Goal: Task Accomplishment & Management: Use online tool/utility

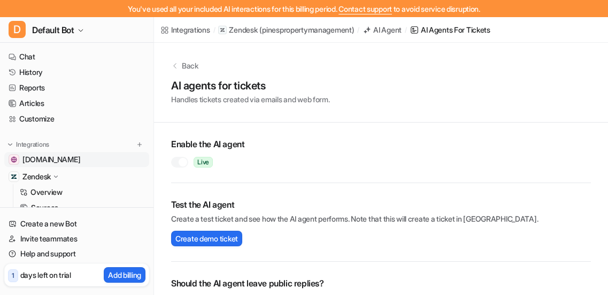
scroll to position [86, 0]
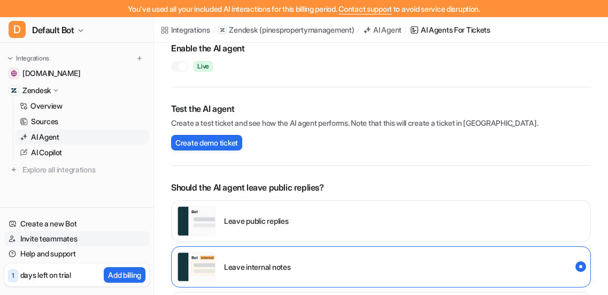
click at [65, 240] on link "Invite teammates" at bounding box center [76, 238] width 145 height 15
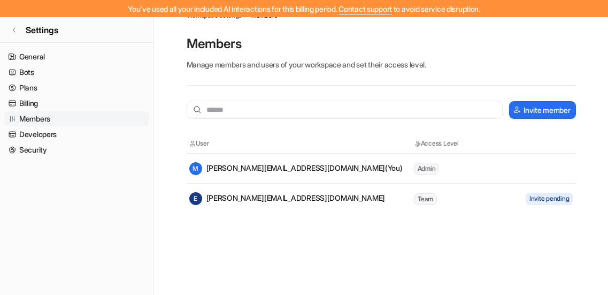
click at [280, 196] on div "E eileen@pinespropertymanagement.com" at bounding box center [287, 198] width 196 height 13
click at [560, 205] on tr "E eileen@pinespropertymanagement.com Team Invite pending" at bounding box center [381, 198] width 389 height 30
click at [553, 202] on span "Invite pending" at bounding box center [550, 198] width 48 height 12
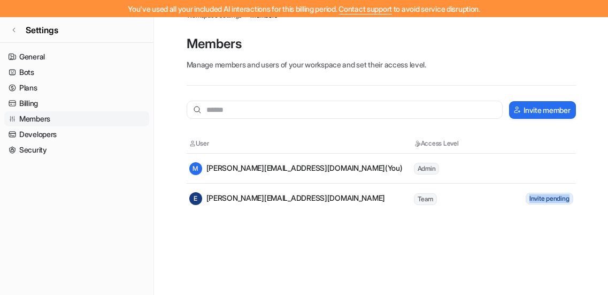
click at [553, 202] on span "Invite pending" at bounding box center [550, 198] width 48 height 12
click at [321, 199] on div "E eileen@pinespropertymanagement.com" at bounding box center [287, 198] width 196 height 13
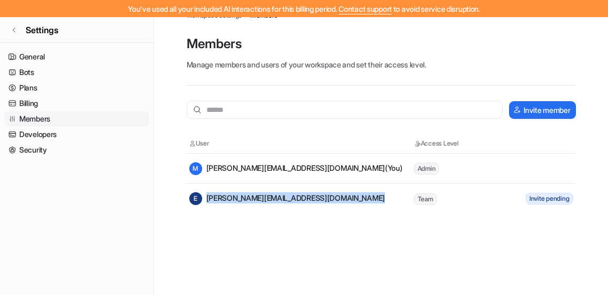
click at [321, 199] on div "E eileen@pinespropertymanagement.com" at bounding box center [287, 198] width 196 height 13
copy div "eileen@pinespropertymanagement.com"
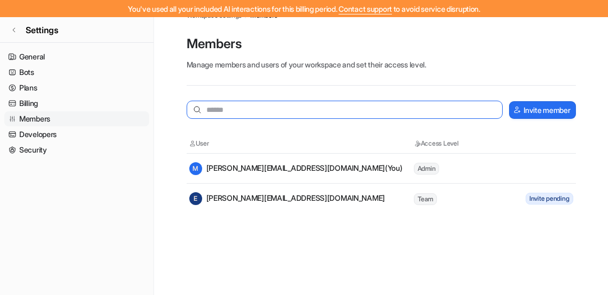
click at [318, 109] on input "text" at bounding box center [345, 110] width 316 height 18
paste input "**********"
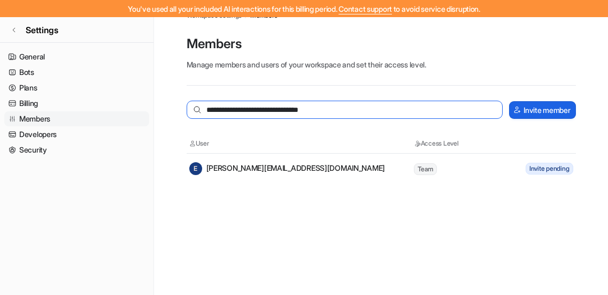
type input "**********"
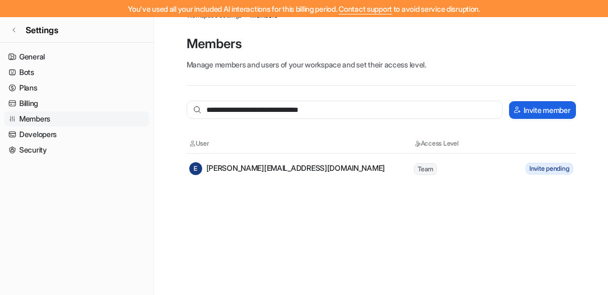
click at [529, 113] on button "Invite member" at bounding box center [542, 110] width 66 height 18
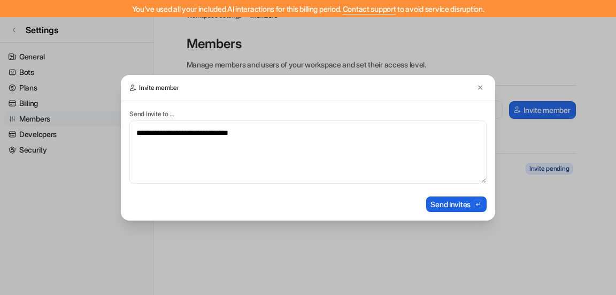
click at [453, 205] on button "Send Invites" at bounding box center [456, 204] width 60 height 16
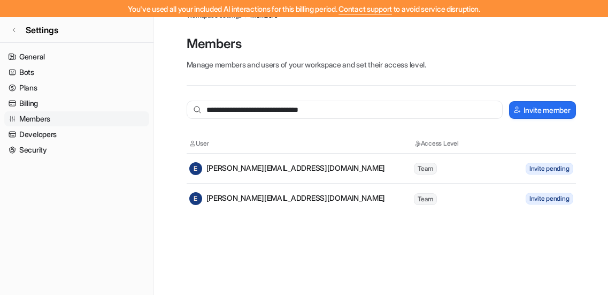
click at [303, 175] on tr "E eileen@pinespropertymanagement.com Team Invite pending" at bounding box center [381, 168] width 389 height 30
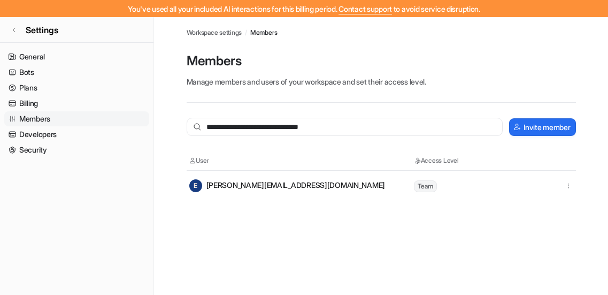
scroll to position [17, 0]
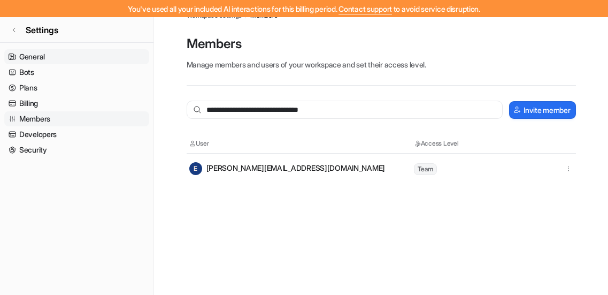
click at [50, 55] on link "General" at bounding box center [76, 56] width 145 height 15
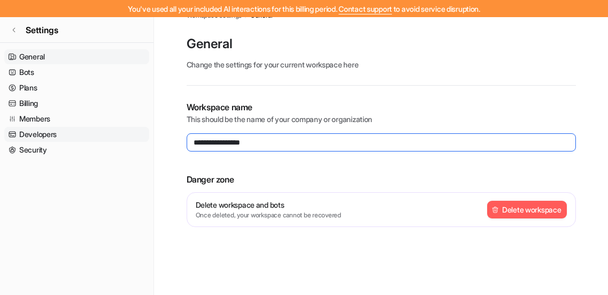
drag, startPoint x: 265, startPoint y: 140, endPoint x: 148, endPoint y: 132, distance: 117.4
click at [148, 132] on div "**********" at bounding box center [304, 147] width 608 height 295
type input "*"
type input "*******"
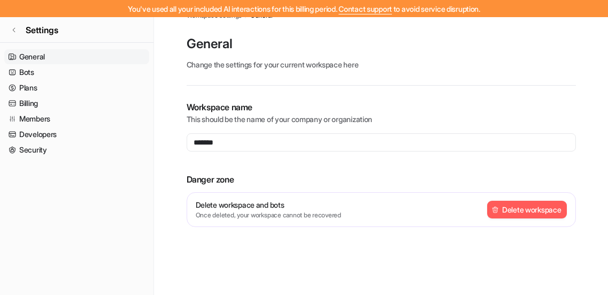
click at [241, 177] on p "Danger zone" at bounding box center [381, 179] width 389 height 13
click at [53, 74] on link "Bots" at bounding box center [76, 72] width 145 height 15
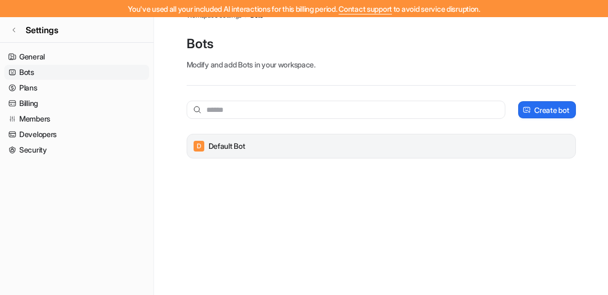
click at [234, 145] on p "Default Bot" at bounding box center [226, 146] width 37 height 11
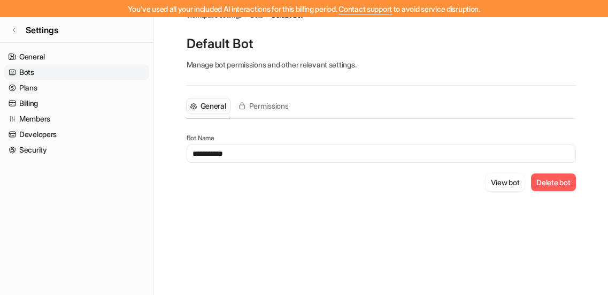
click at [246, 42] on p "Default Bot" at bounding box center [381, 43] width 389 height 17
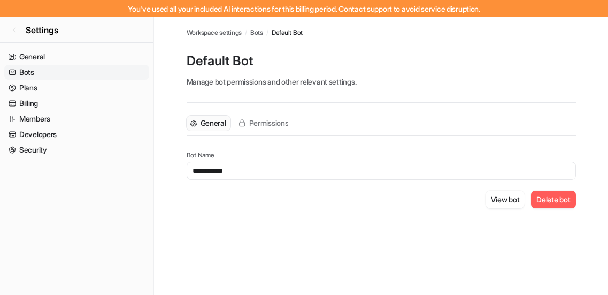
drag, startPoint x: 244, startPoint y: 165, endPoint x: 114, endPoint y: 173, distance: 129.6
click at [114, 173] on div "**********" at bounding box center [304, 164] width 608 height 295
type input "*******"
click at [375, 223] on div "General Permissions Bot Name ******* View bot Delete bot" at bounding box center [381, 168] width 389 height 131
click at [265, 122] on span "Permissions" at bounding box center [269, 123] width 40 height 11
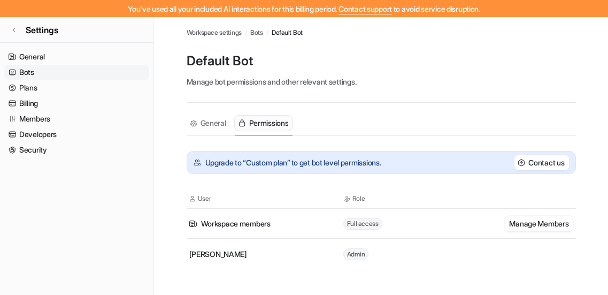
scroll to position [17, 0]
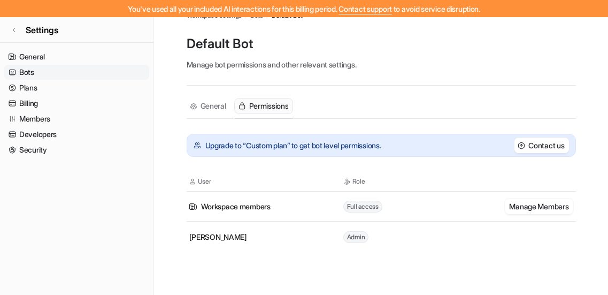
click at [36, 74] on link "Bots" at bounding box center [76, 72] width 145 height 15
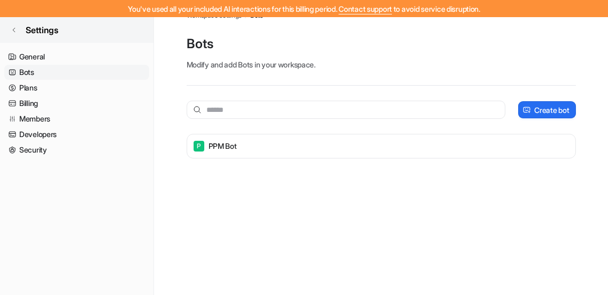
click at [12, 27] on icon at bounding box center [14, 30] width 6 height 6
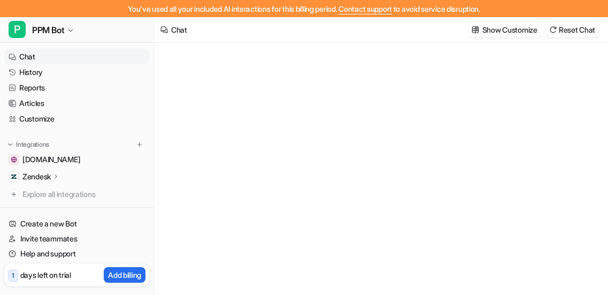
type textarea "**********"
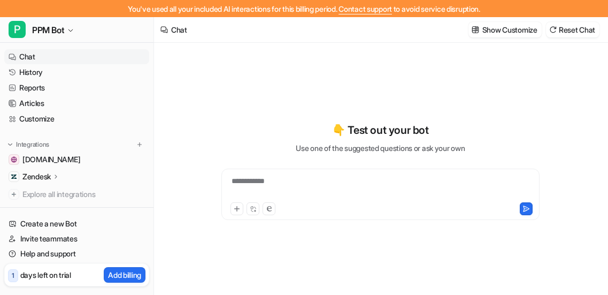
click at [29, 175] on p "Zendesk" at bounding box center [36, 176] width 28 height 11
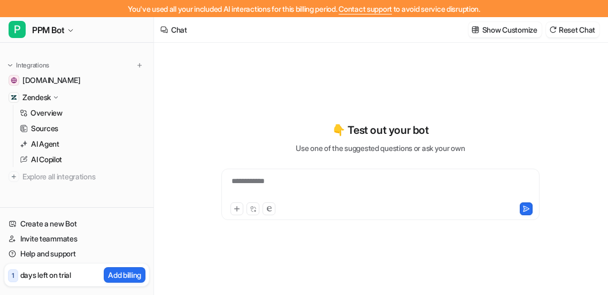
scroll to position [80, 0]
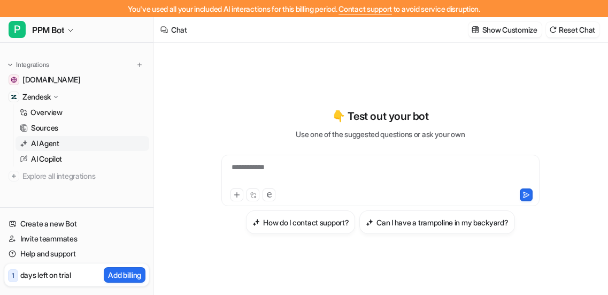
click at [39, 144] on p "AI Agent" at bounding box center [45, 143] width 28 height 11
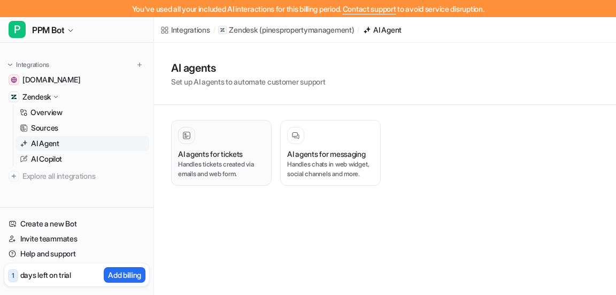
click at [201, 145] on div "AI agents for tickets Handles tickets created via emails and web form." at bounding box center [221, 153] width 87 height 52
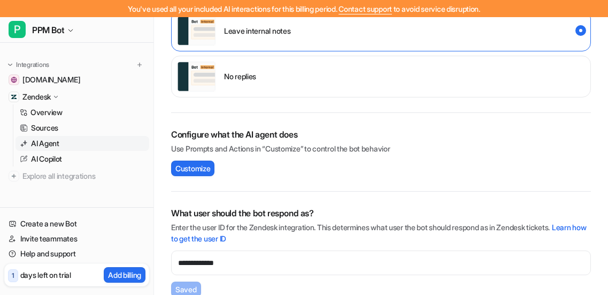
scroll to position [333, 0]
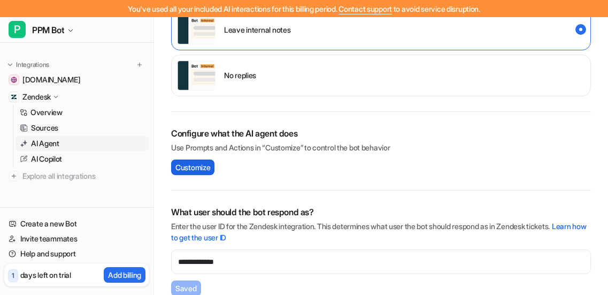
click at [204, 171] on span "Customize" at bounding box center [192, 166] width 35 height 11
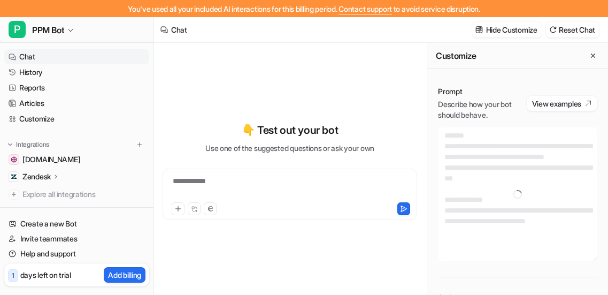
type textarea "**********"
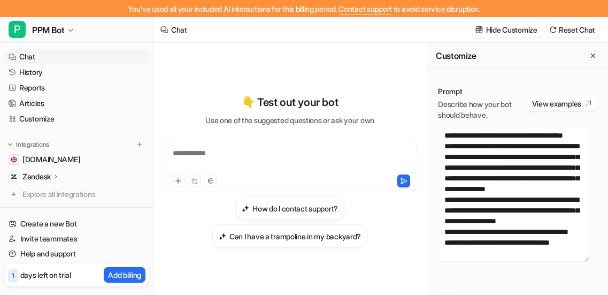
scroll to position [125, 0]
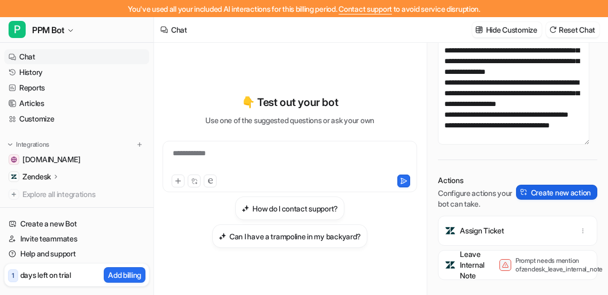
click at [531, 184] on button "Create new action" at bounding box center [556, 191] width 81 height 15
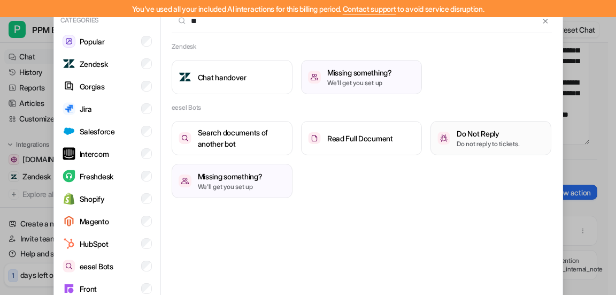
type input "**"
click at [468, 140] on p "Do not reply to tickets." at bounding box center [488, 144] width 63 height 10
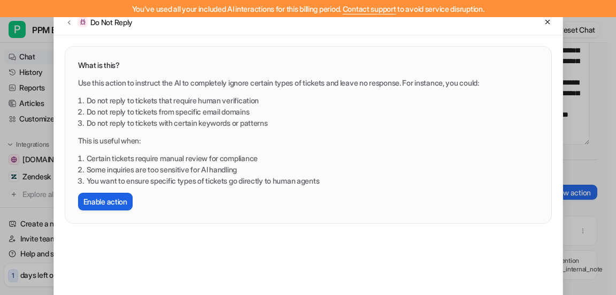
click at [102, 202] on button "Enable action" at bounding box center [105, 201] width 55 height 18
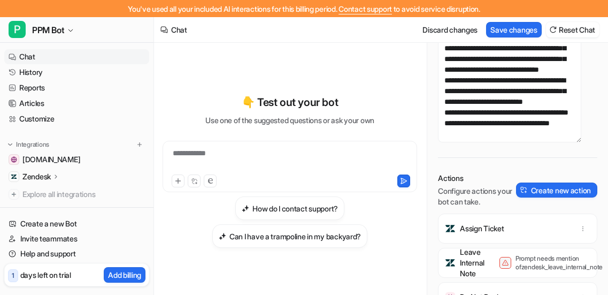
scroll to position [17, 0]
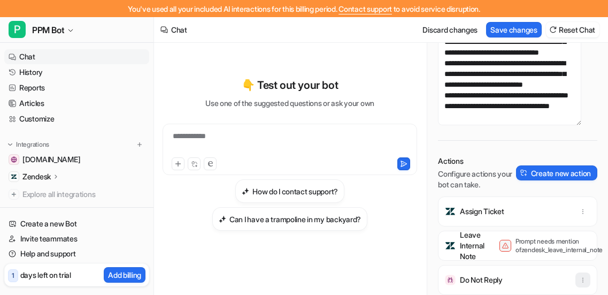
click at [583, 277] on icon "button" at bounding box center [583, 279] width 1 height 4
click at [490, 265] on div "Do Not Reply" at bounding box center [518, 280] width 150 height 30
click at [498, 274] on p "Do Not Reply" at bounding box center [481, 279] width 43 height 11
click at [579, 276] on icon "button" at bounding box center [582, 279] width 7 height 7
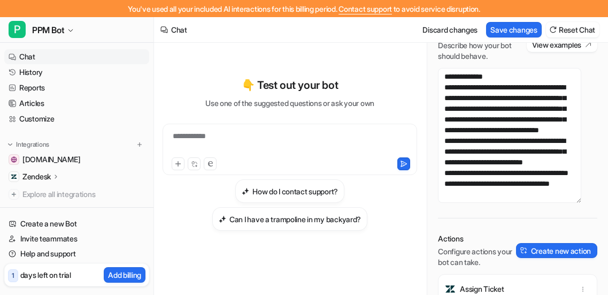
scroll to position [299, 0]
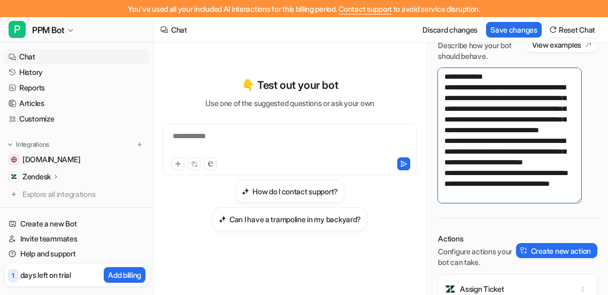
click at [501, 184] on textarea at bounding box center [509, 135] width 143 height 135
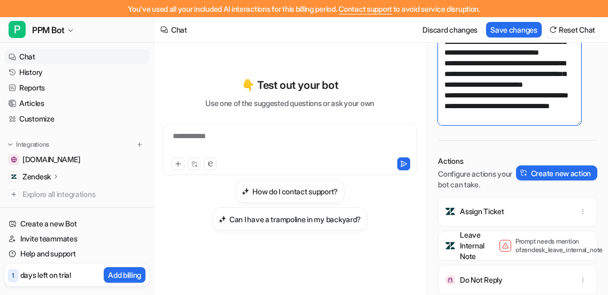
scroll to position [136, 0]
click at [579, 276] on icon "button" at bounding box center [582, 279] width 7 height 7
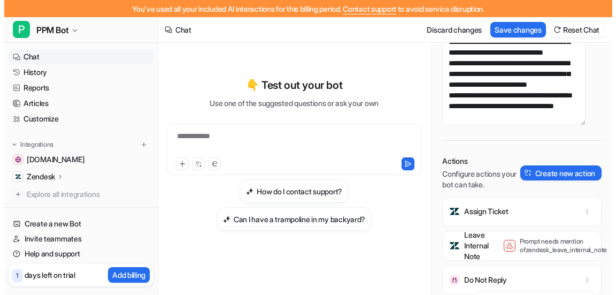
scroll to position [23, 0]
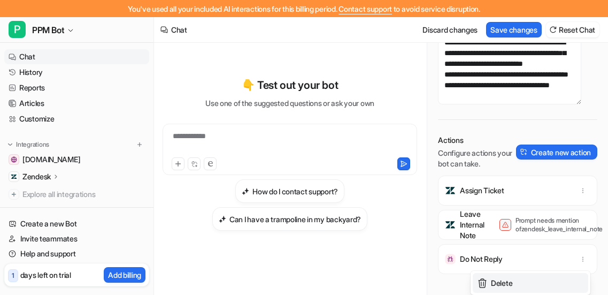
click at [491, 277] on span "Delete" at bounding box center [501, 282] width 21 height 11
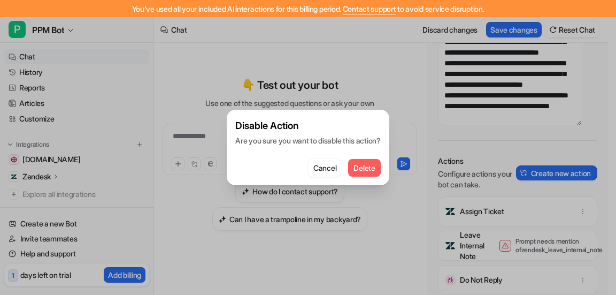
click at [363, 167] on span "Delete" at bounding box center [363, 167] width 21 height 11
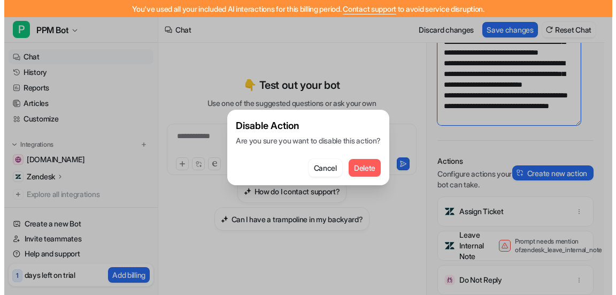
scroll to position [125, 0]
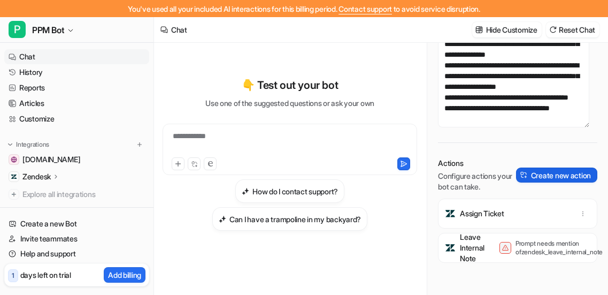
click at [530, 167] on button "Create new action" at bounding box center [556, 174] width 81 height 15
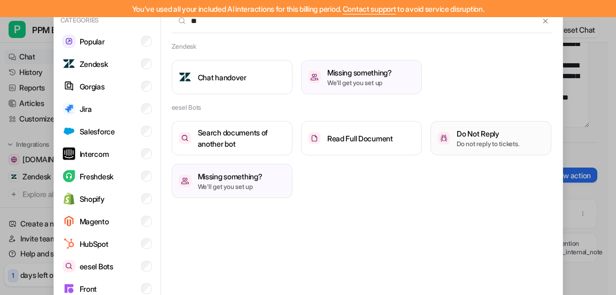
click at [485, 141] on p "Do not reply to tickets." at bounding box center [488, 144] width 63 height 10
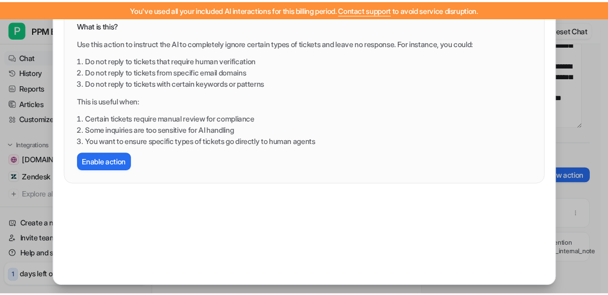
scroll to position [0, 0]
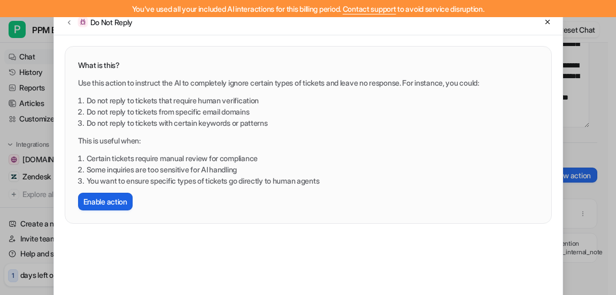
click at [104, 200] on button "Enable action" at bounding box center [105, 201] width 55 height 18
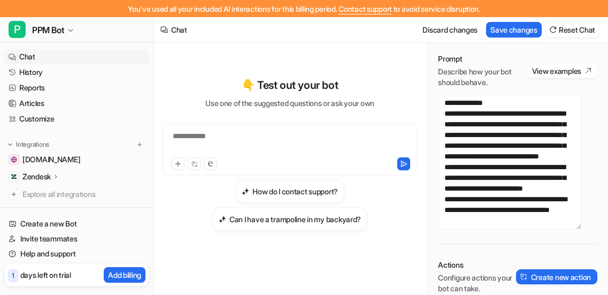
scroll to position [136, 0]
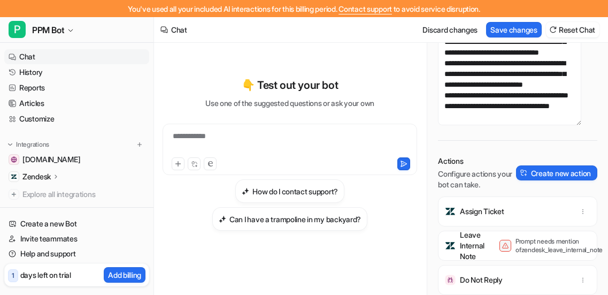
click at [573, 237] on p "Prompt needs mention of zendesk_leave_internal_note" at bounding box center [558, 245] width 86 height 17
click at [565, 237] on p "Prompt needs mention of zendesk_leave_internal_note" at bounding box center [558, 245] width 86 height 17
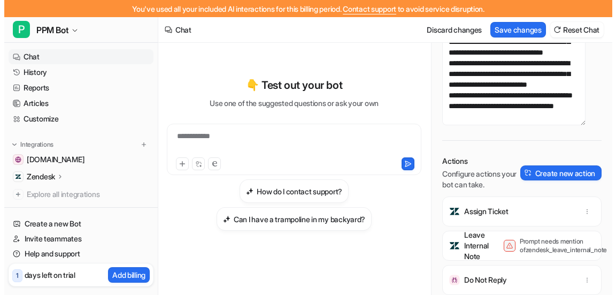
scroll to position [2, 32]
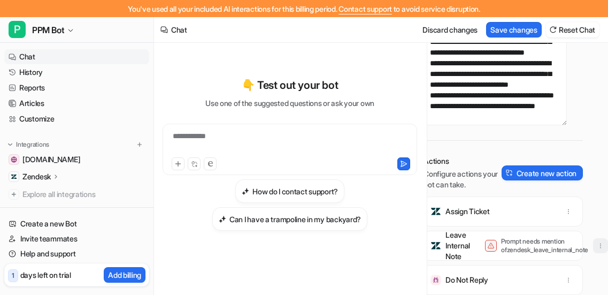
click at [597, 242] on icon "button" at bounding box center [600, 245] width 7 height 7
click at [552, 259] on button "Delete" at bounding box center [547, 269] width 115 height 20
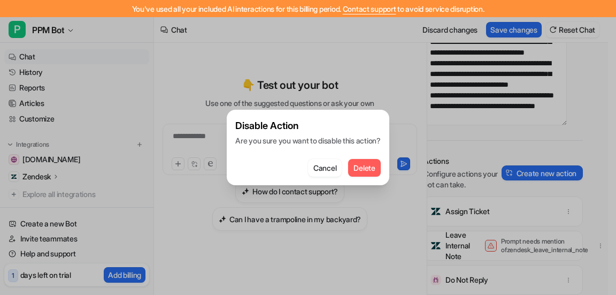
click at [368, 168] on span "Delete" at bounding box center [363, 167] width 21 height 11
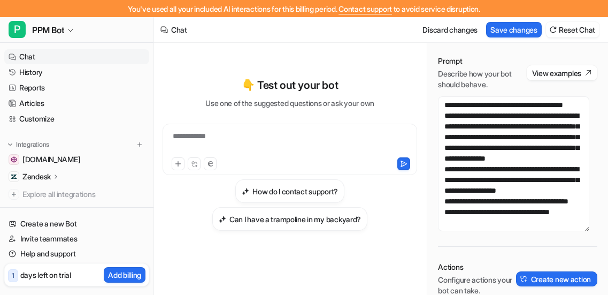
scroll to position [221, 0]
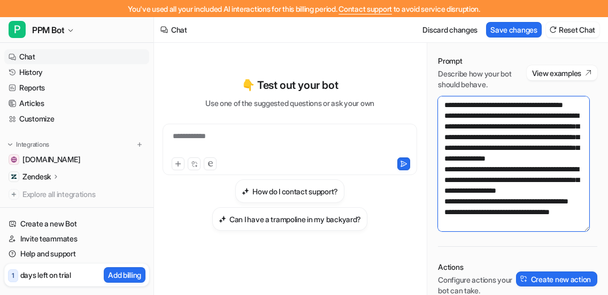
drag, startPoint x: 498, startPoint y: 151, endPoint x: 524, endPoint y: 190, distance: 47.4
click at [524, 190] on textarea at bounding box center [513, 163] width 151 height 135
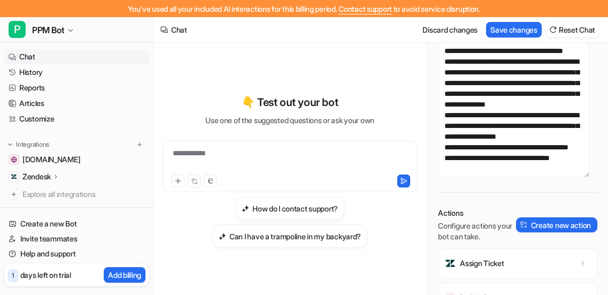
scroll to position [86, 0]
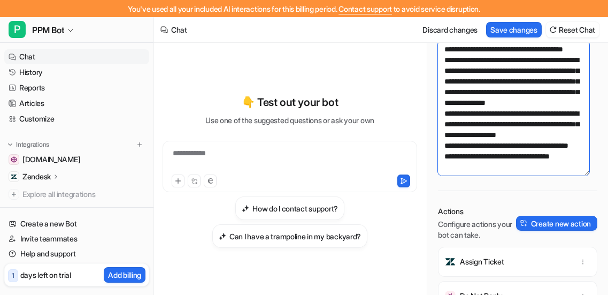
click at [524, 158] on textarea at bounding box center [513, 108] width 151 height 135
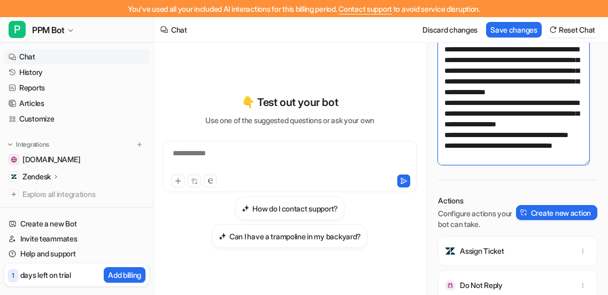
click at [473, 160] on textarea at bounding box center [513, 97] width 151 height 135
type textarea "**********"
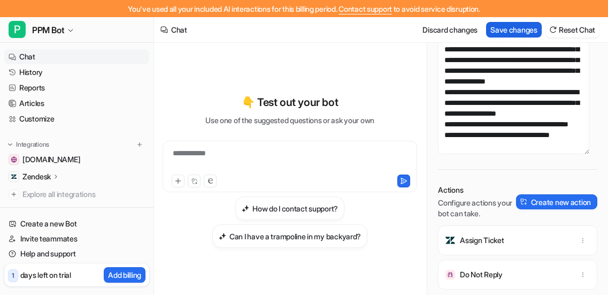
click at [521, 32] on button "Save changes" at bounding box center [514, 30] width 56 height 16
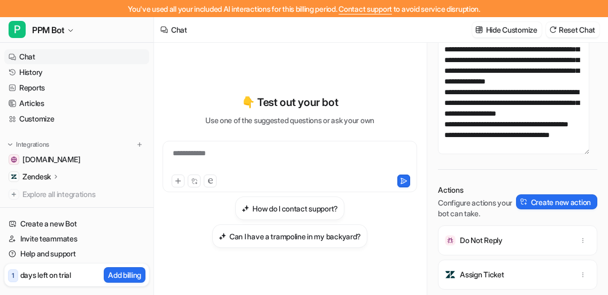
scroll to position [17, 0]
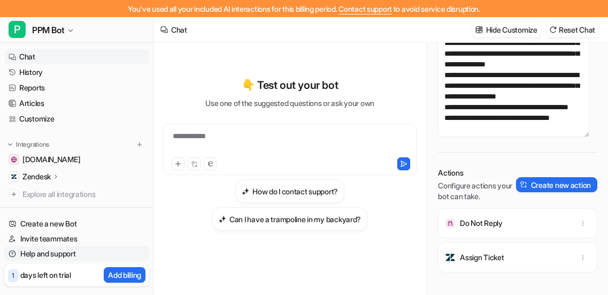
click at [59, 251] on link "Help and support" at bounding box center [76, 253] width 145 height 15
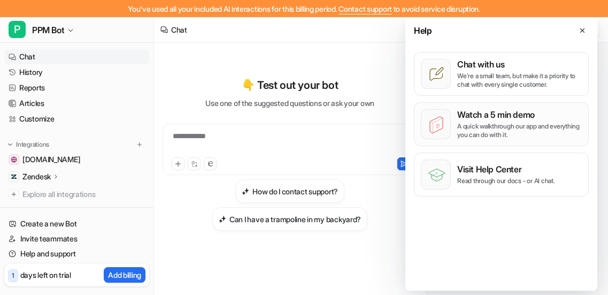
click at [498, 121] on div "Watch a 5 min demo A quick walkthrough our app and everything you can do with i…" at bounding box center [519, 124] width 125 height 30
click at [36, 176] on p "Zendesk" at bounding box center [36, 176] width 28 height 11
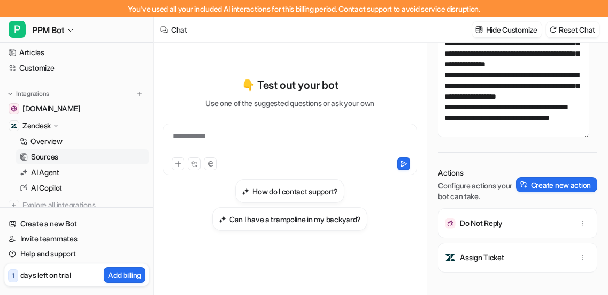
scroll to position [51, 0]
click at [58, 144] on p "Overview" at bounding box center [46, 140] width 32 height 11
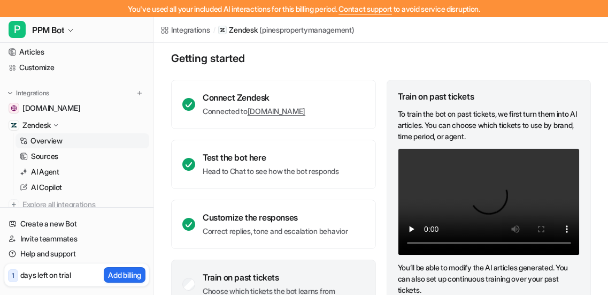
scroll to position [51, 0]
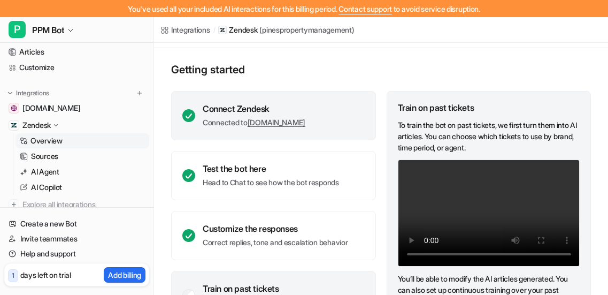
click at [209, 107] on div "Connect Zendesk" at bounding box center [254, 108] width 103 height 11
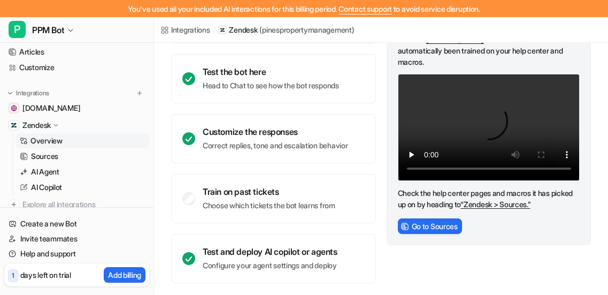
scroll to position [159, 0]
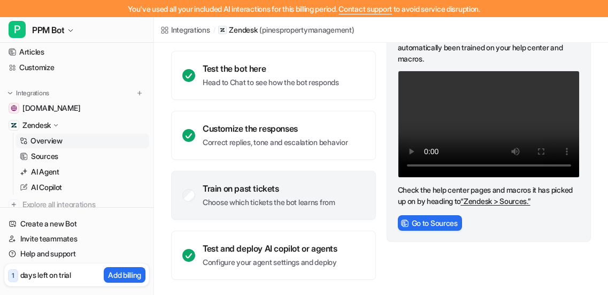
click at [220, 198] on p "Choose which tickets the bot learns from" at bounding box center [269, 202] width 133 height 11
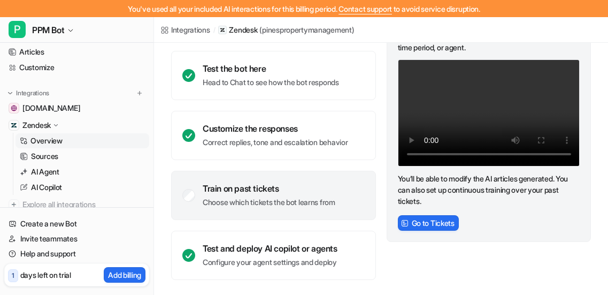
click at [197, 196] on div "Train on past tickets Choose which tickets the bot learns from" at bounding box center [273, 195] width 205 height 49
click at [438, 215] on button "Go to Tickets" at bounding box center [428, 223] width 61 height 16
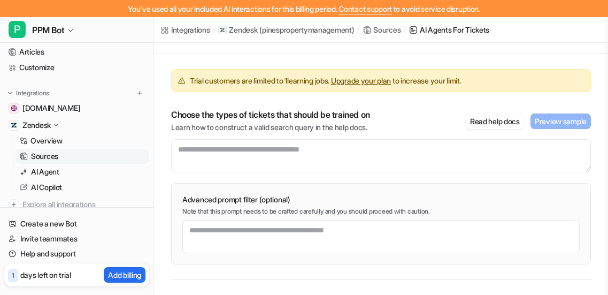
scroll to position [69, 0]
